Goal: Information Seeking & Learning: Understand process/instructions

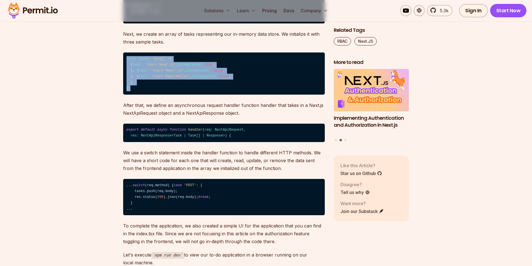
click at [127, 70] on code "const tasks: Task[] = [ { text: 'Learn Next.js' , isCompleted: true , }, { text…" at bounding box center [224, 74] width 202 height 42
click at [171, 95] on code "const tasks: Task[] = [ { text: 'Learn Next.js' , isCompleted: true , }, { text…" at bounding box center [224, 74] width 202 height 42
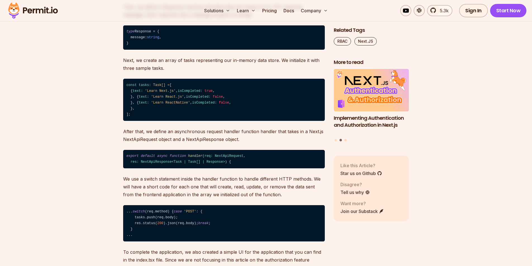
scroll to position [894, 0]
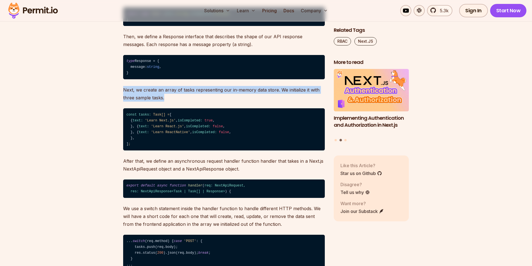
drag, startPoint x: 168, startPoint y: 115, endPoint x: 115, endPoint y: 101, distance: 55.3
click at [173, 102] on p "Next, we create an array of tasks representing our in-memory data store. We ini…" at bounding box center [224, 94] width 202 height 16
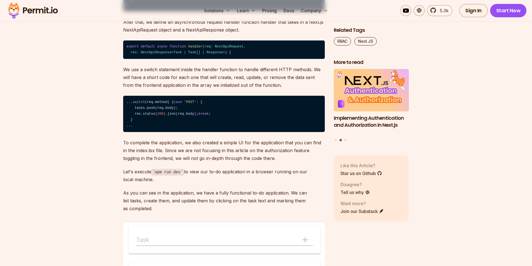
scroll to position [1034, 0]
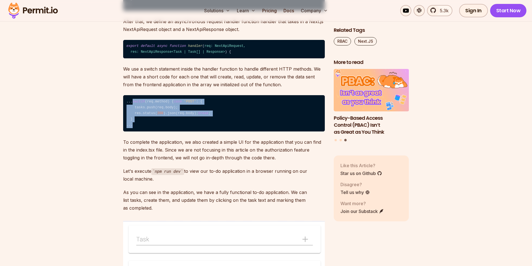
drag, startPoint x: 158, startPoint y: 204, endPoint x: 120, endPoint y: 171, distance: 50.9
click at [137, 132] on code "... switch (req.method) { case 'POST' : { tasks.push(req.body); res.status( 200…" at bounding box center [224, 113] width 202 height 36
drag, startPoint x: 134, startPoint y: 198, endPoint x: 119, endPoint y: 172, distance: 29.9
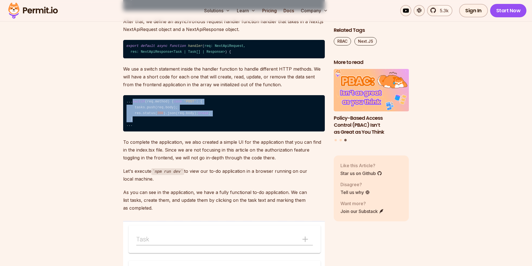
click at [161, 132] on code "... switch (req.method) { case 'POST' : { tasks.push(req.body); res.status( 200…" at bounding box center [224, 113] width 202 height 36
drag, startPoint x: 135, startPoint y: 199, endPoint x: 116, endPoint y: 169, distance: 35.9
click at [154, 132] on code "... switch (req.method) { case 'POST' : { tasks.push(req.body); res.status( 200…" at bounding box center [224, 113] width 202 height 36
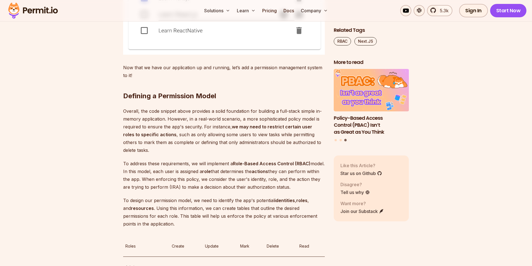
scroll to position [1313, 0]
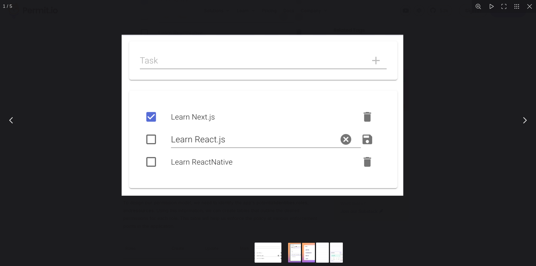
click at [143, 98] on img "You can close this modal content with the ESC key" at bounding box center [263, 115] width 282 height 161
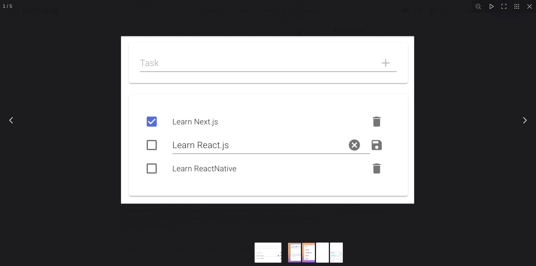
click at [81, 112] on div "You can close this modal content with the ESC key" at bounding box center [268, 120] width 536 height 241
